Goal: Find specific page/section: Find specific page/section

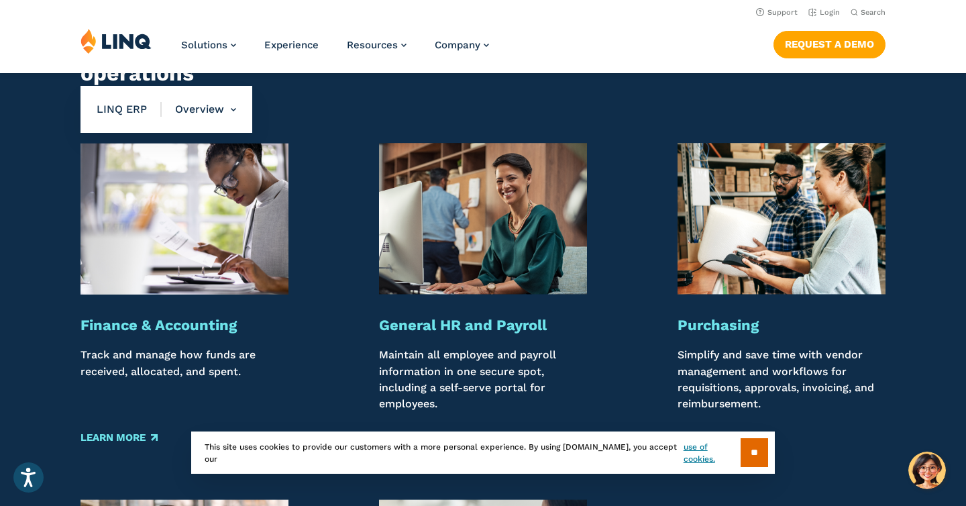
scroll to position [1229, 0]
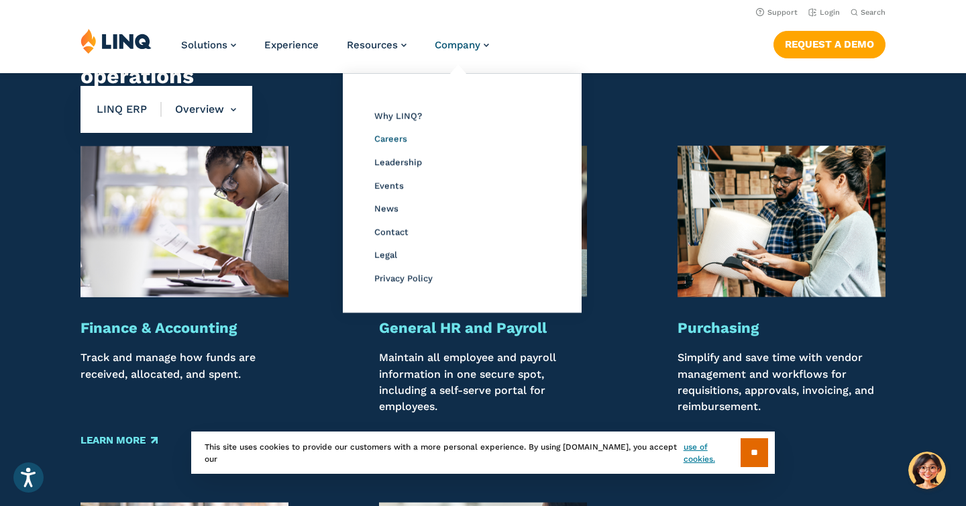
click at [398, 140] on span "Careers" at bounding box center [390, 138] width 33 height 10
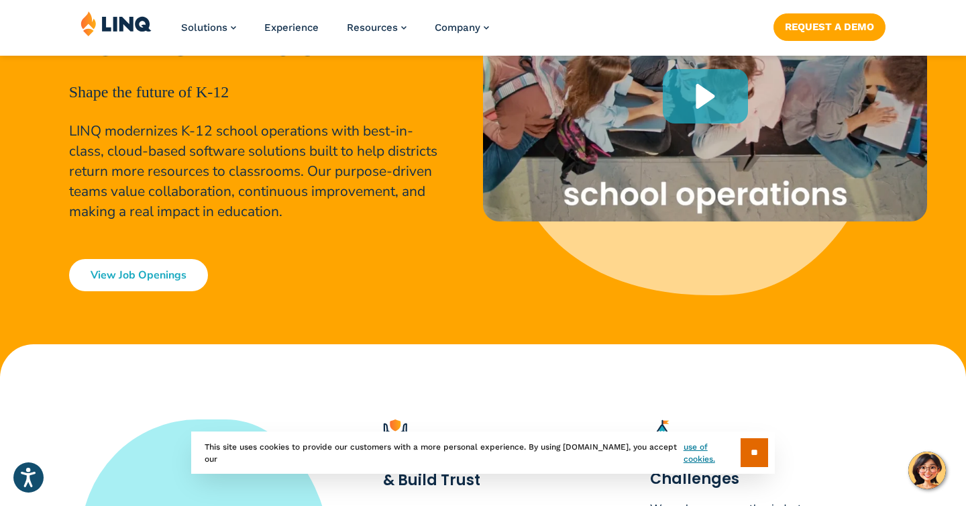
scroll to position [212, 0]
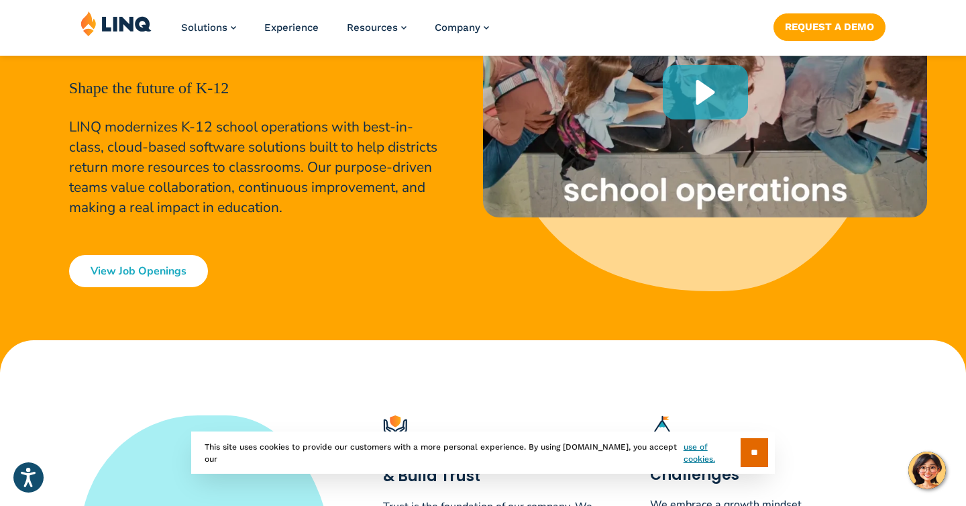
click at [174, 279] on link "View Job Openings" at bounding box center [138, 271] width 139 height 32
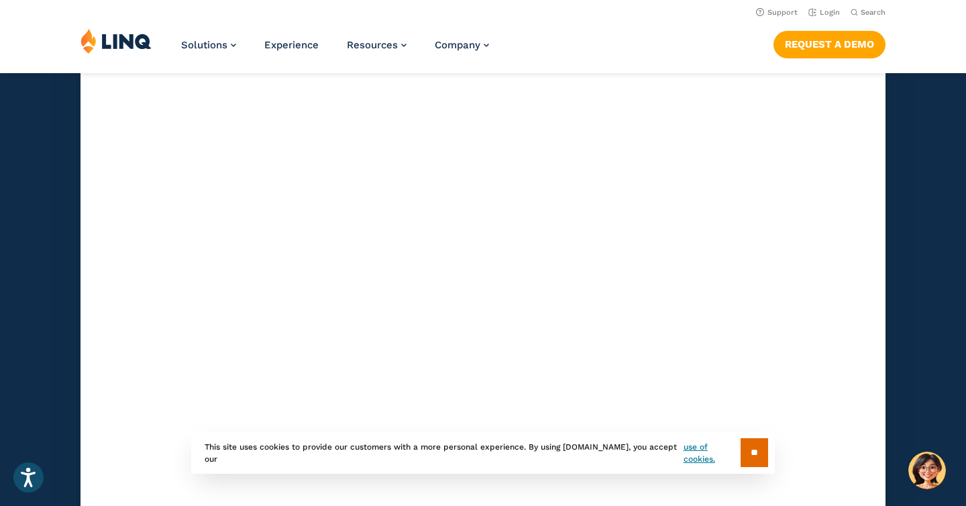
scroll to position [3771, 0]
